Goal: Information Seeking & Learning: Understand process/instructions

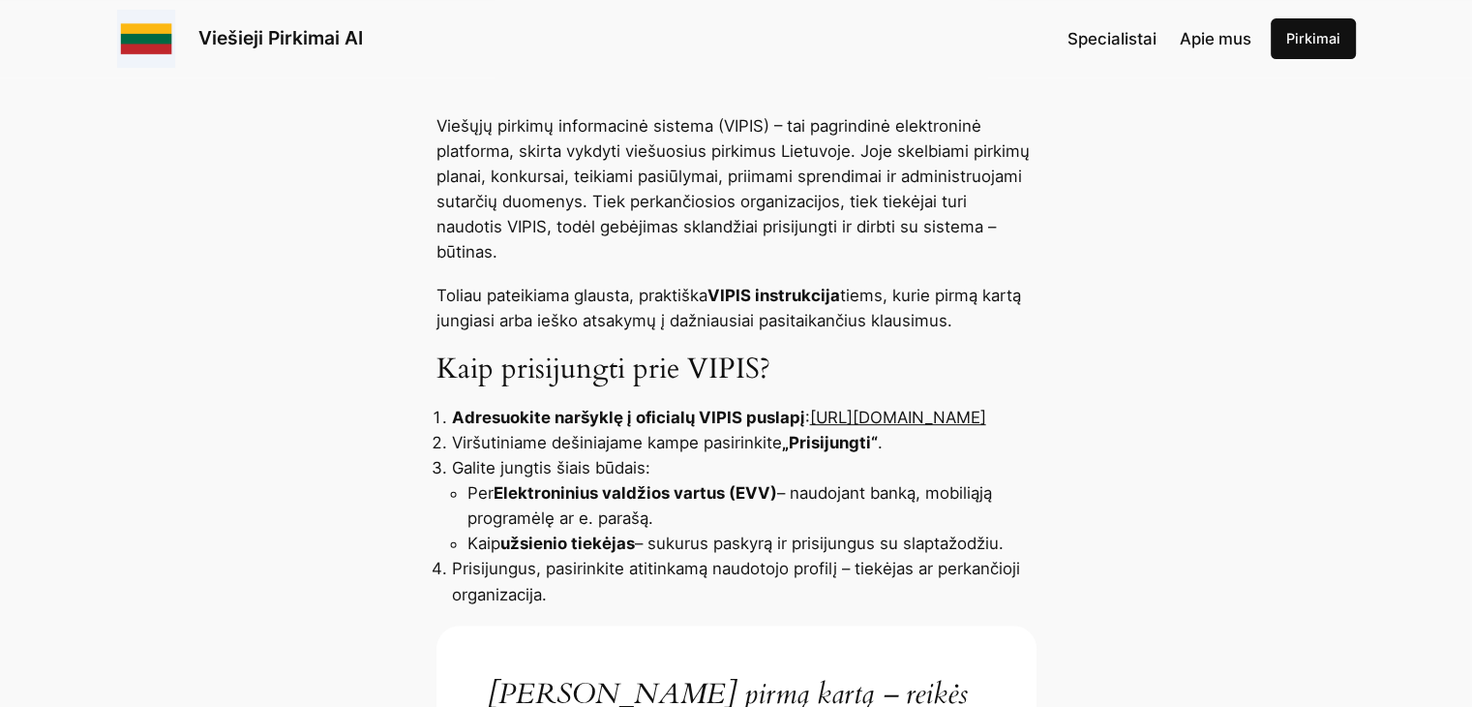
scroll to position [678, 0]
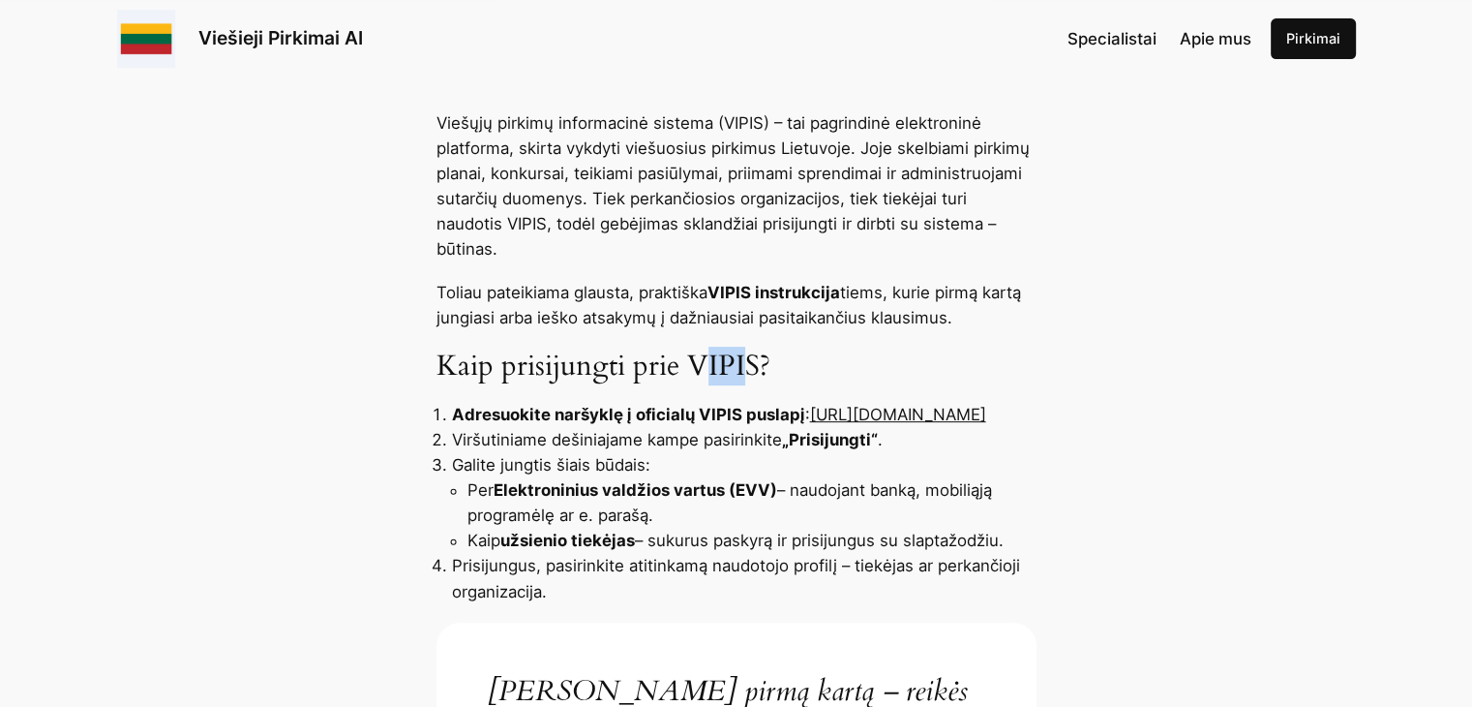
drag, startPoint x: 699, startPoint y: 332, endPoint x: 750, endPoint y: 331, distance: 51.3
click at [750, 349] on h3 "Kaip prisijungti prie VIPIS?" at bounding box center [737, 366] width 600 height 35
click at [713, 349] on h3 "Kaip prisijungti prie VIPIS?" at bounding box center [737, 366] width 600 height 35
drag, startPoint x: 723, startPoint y: 342, endPoint x: 757, endPoint y: 348, distance: 34.4
click at [757, 349] on h3 "Kaip prisijungti prie VIPIS?" at bounding box center [737, 366] width 600 height 35
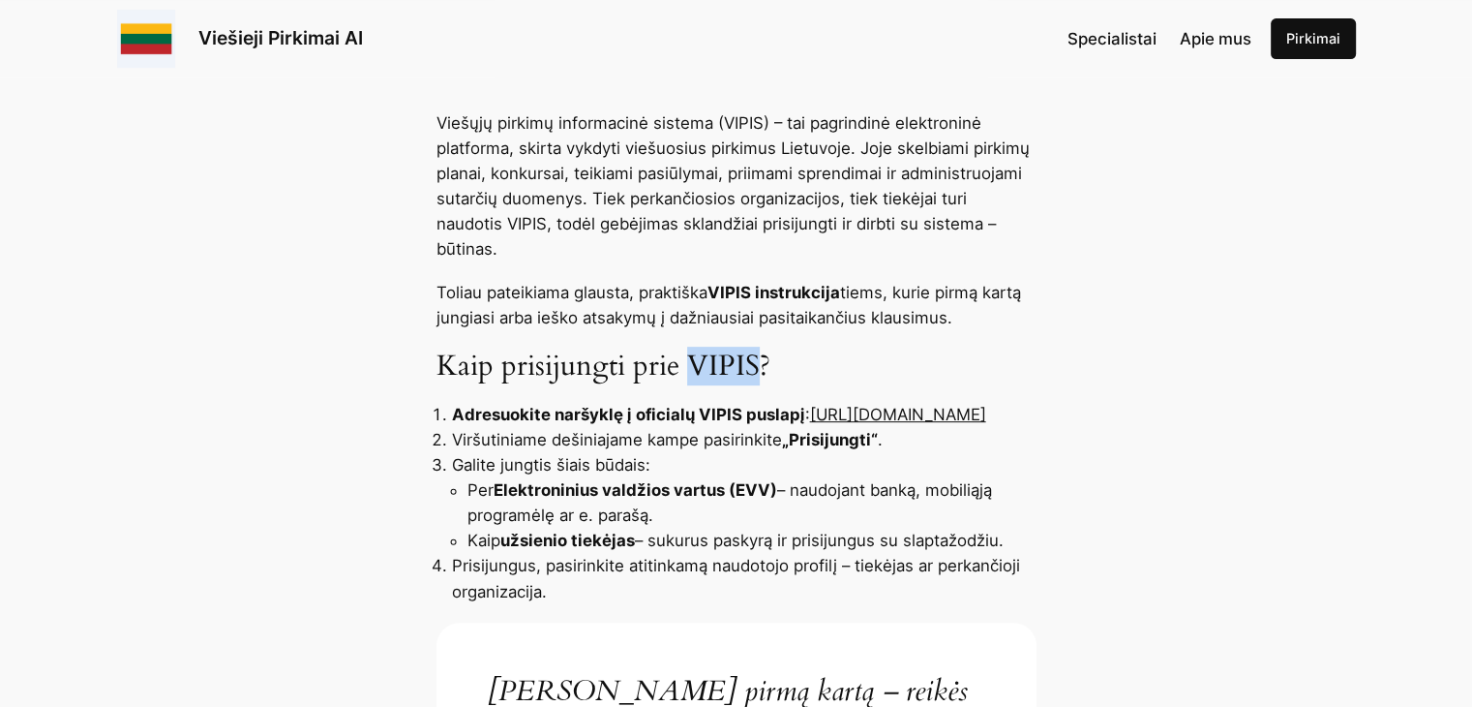
copy h3 "VIPIS"
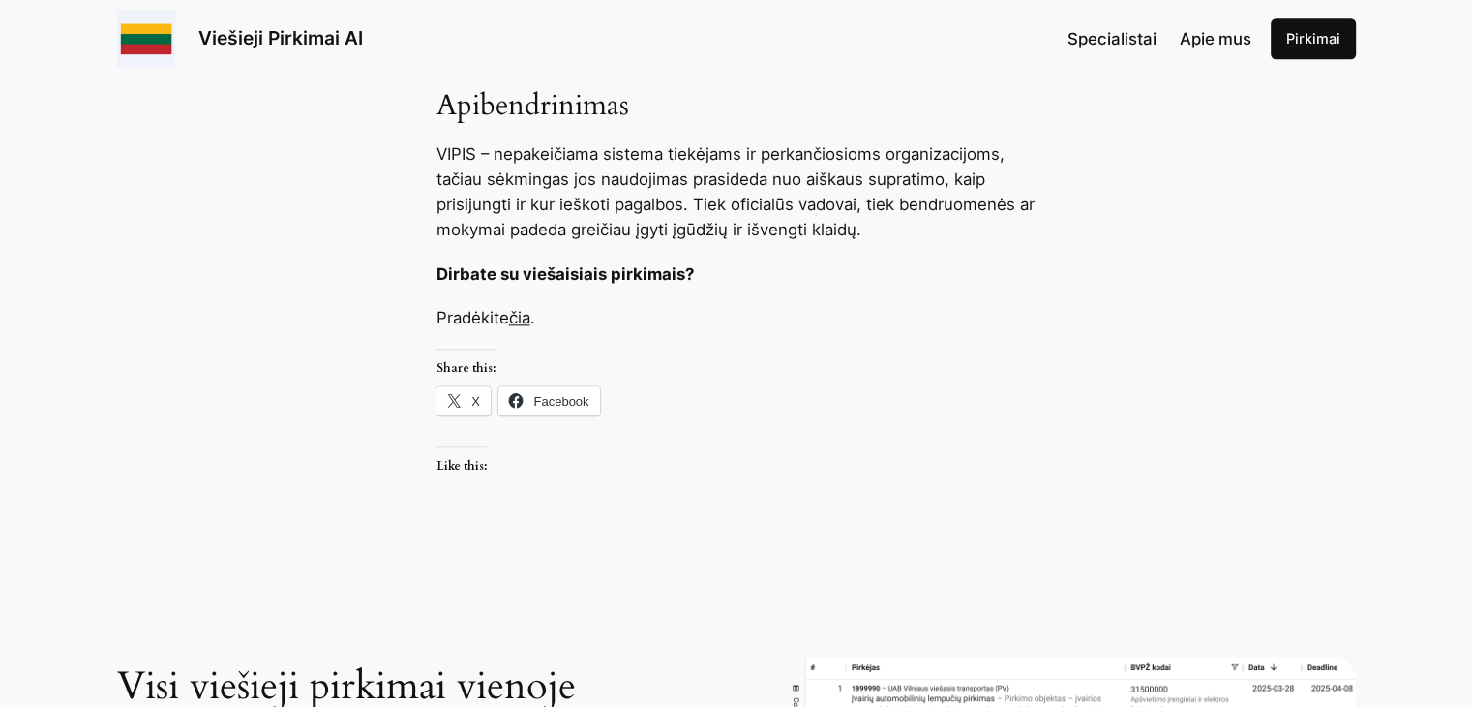
scroll to position [2226, 0]
click at [517, 322] on link "čia" at bounding box center [519, 319] width 21 height 19
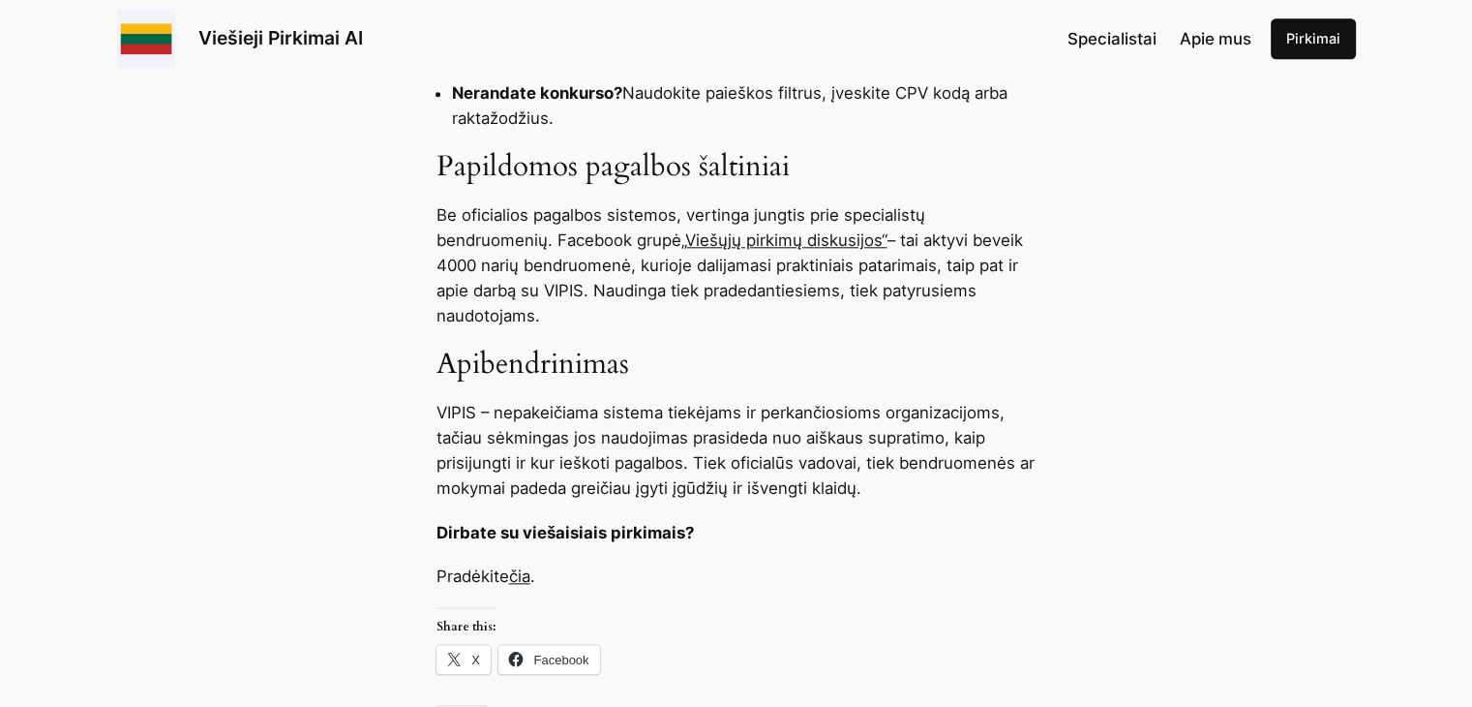
scroll to position [1839, 0]
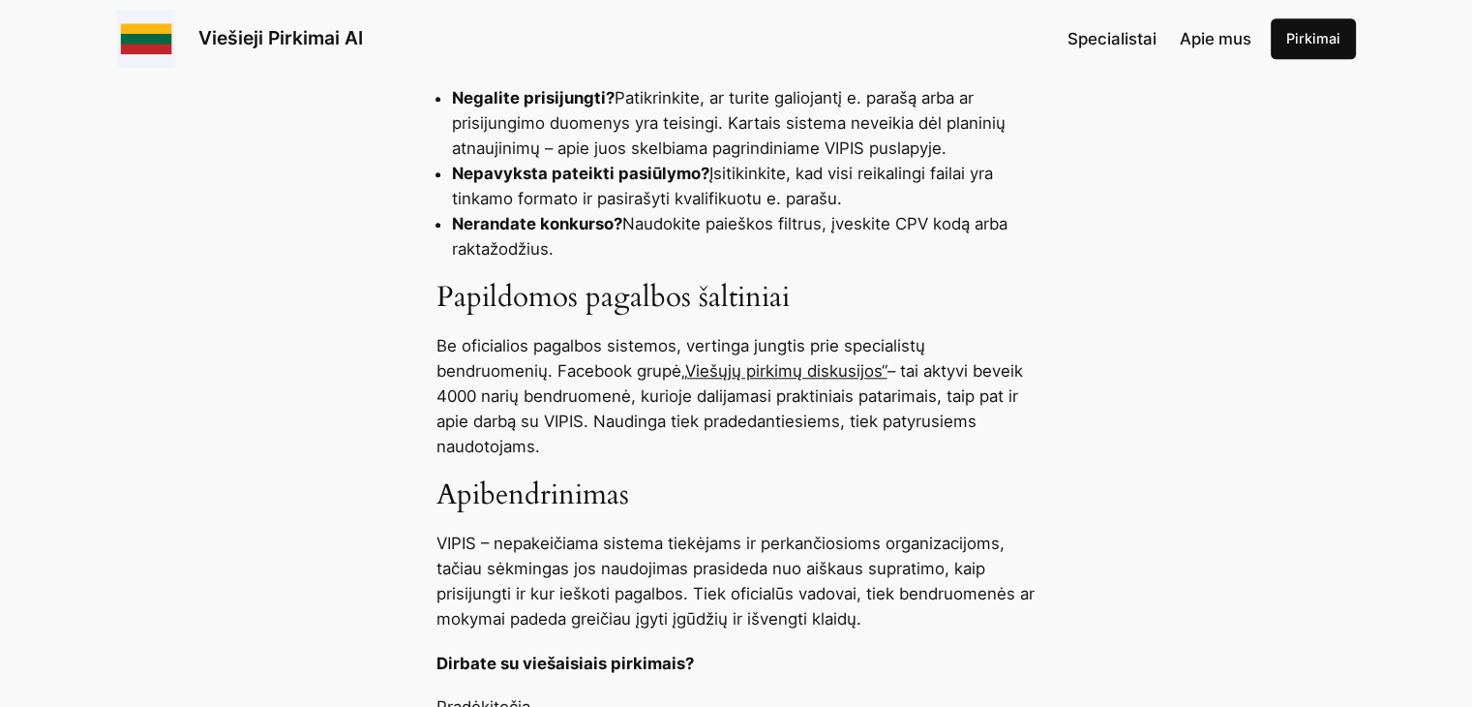
click at [749, 369] on link "„Viešųjų pirkimų diskusijos“" at bounding box center [784, 370] width 206 height 19
